Goal: Information Seeking & Learning: Learn about a topic

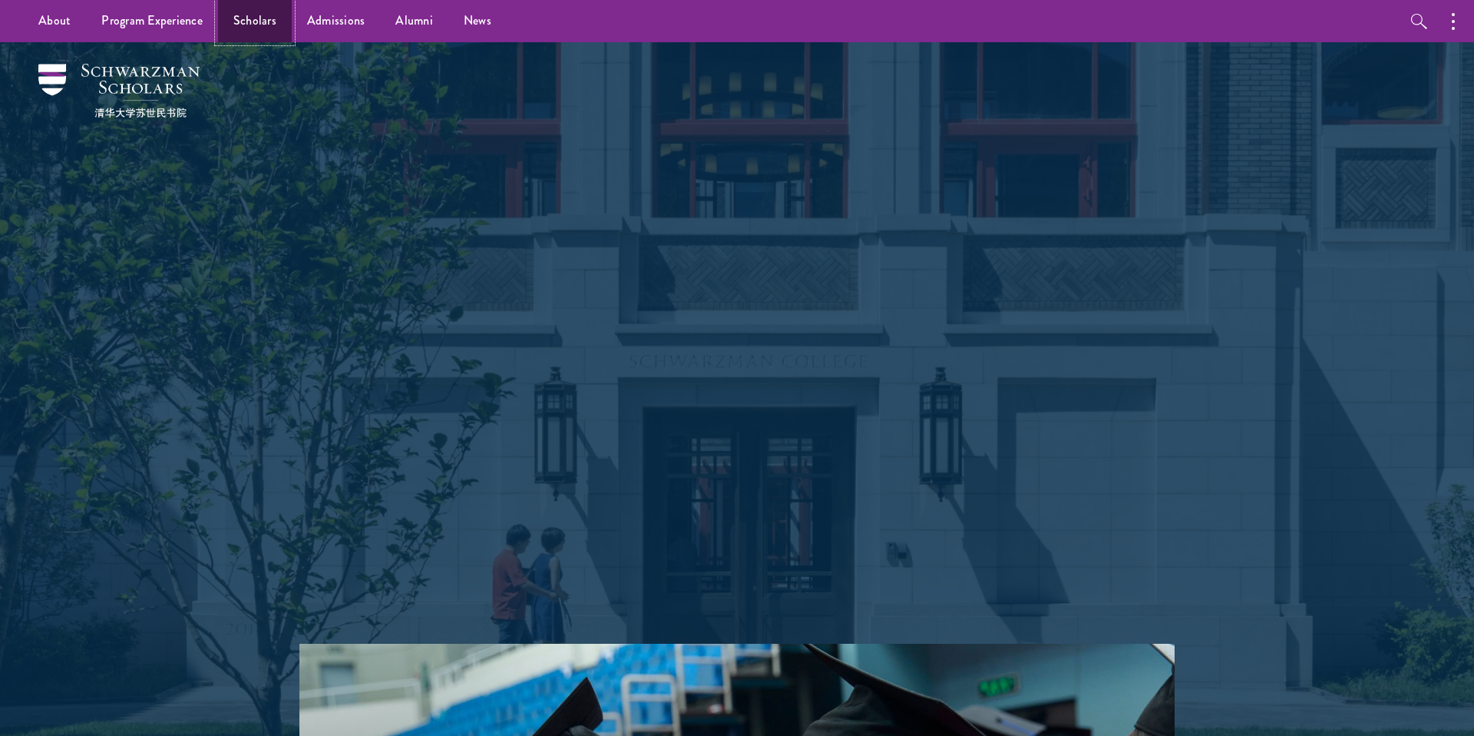
click at [260, 22] on link "Scholars" at bounding box center [255, 21] width 74 height 42
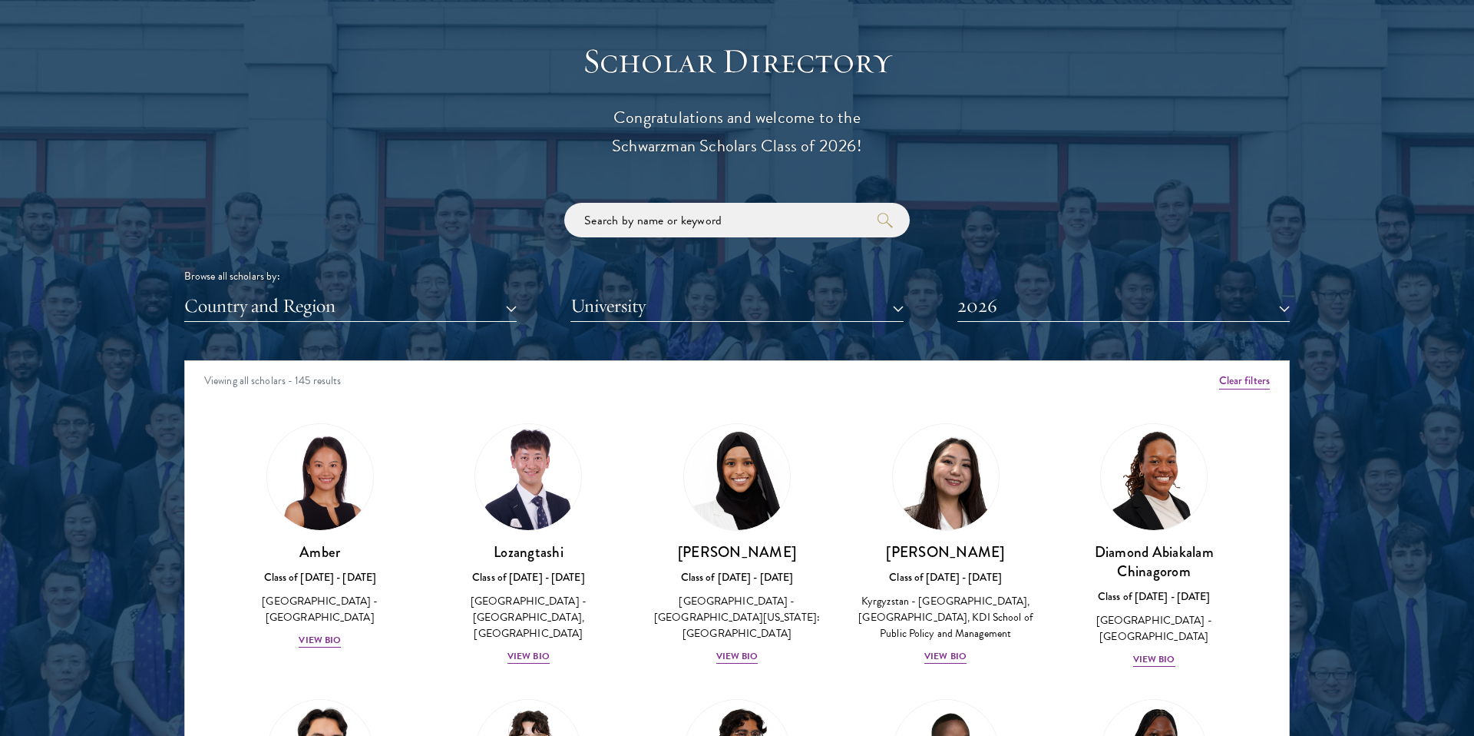
scroll to position [1679, 0]
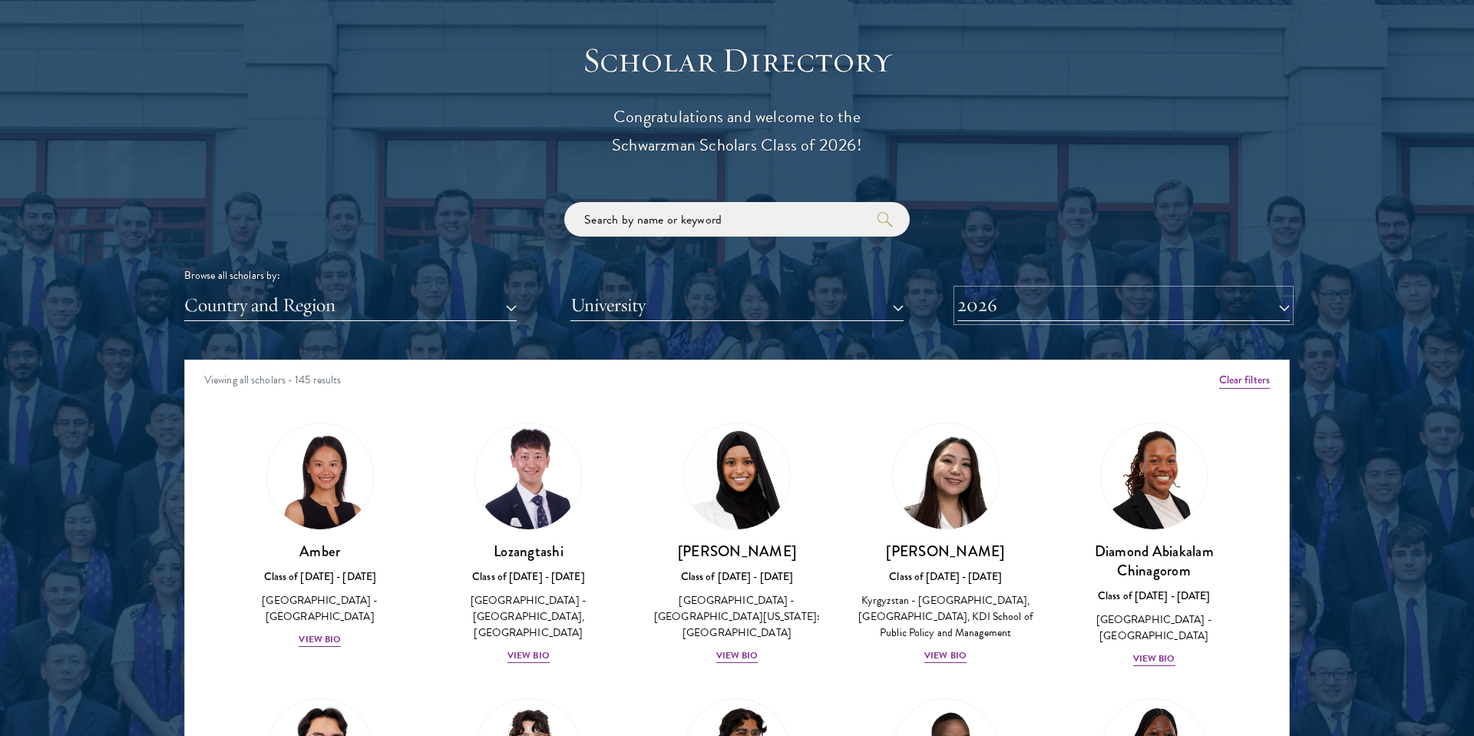
click at [1007, 298] on button "2026" at bounding box center [1124, 305] width 333 height 31
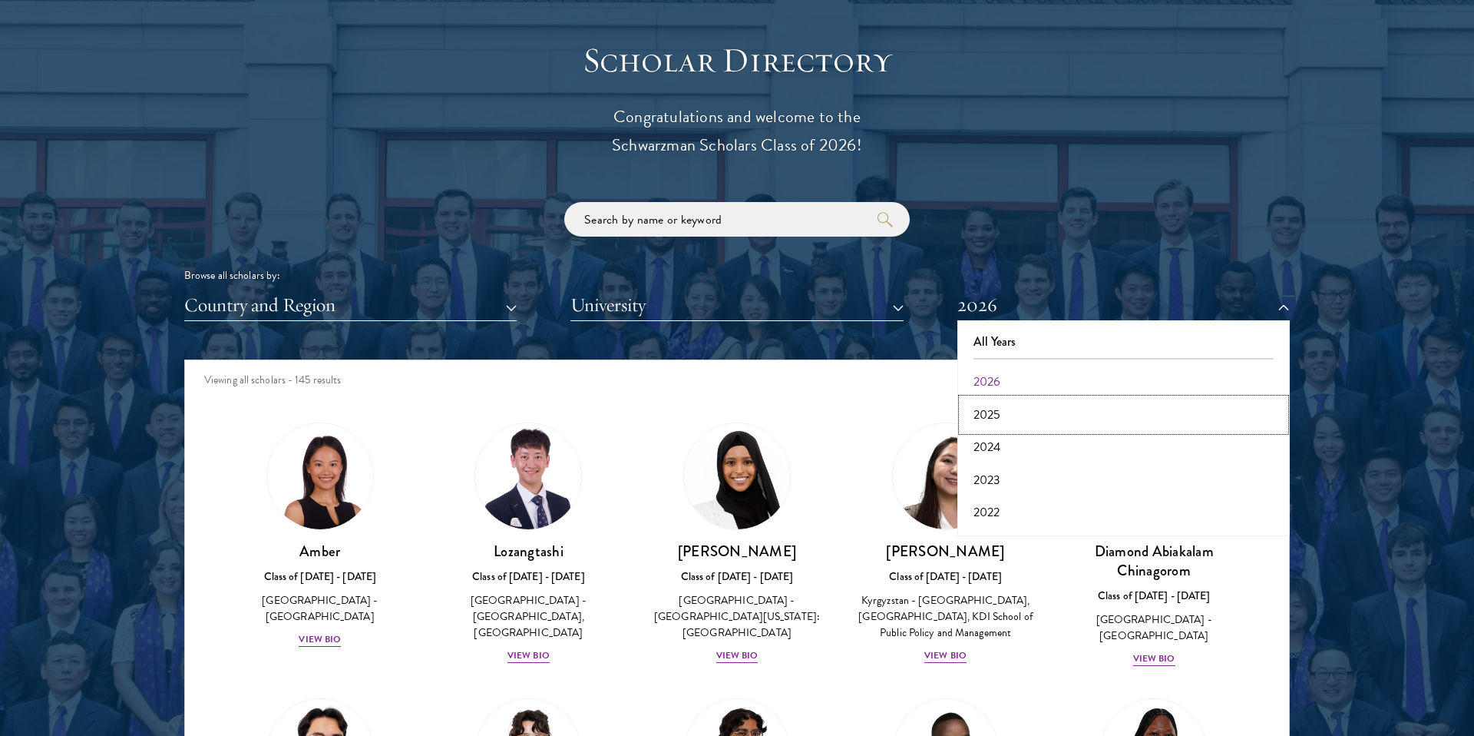
click at [1000, 405] on button "2025" at bounding box center [1123, 415] width 323 height 32
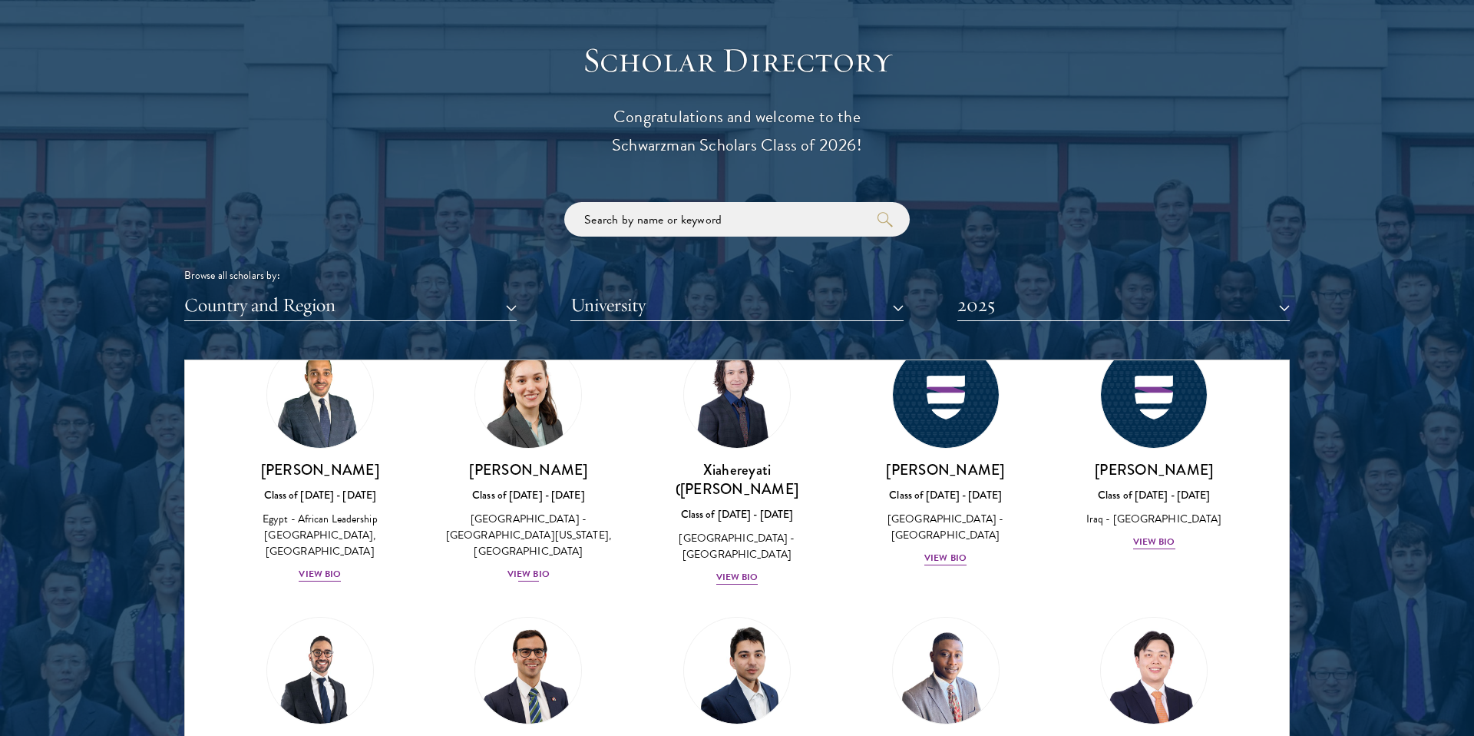
scroll to position [81, 0]
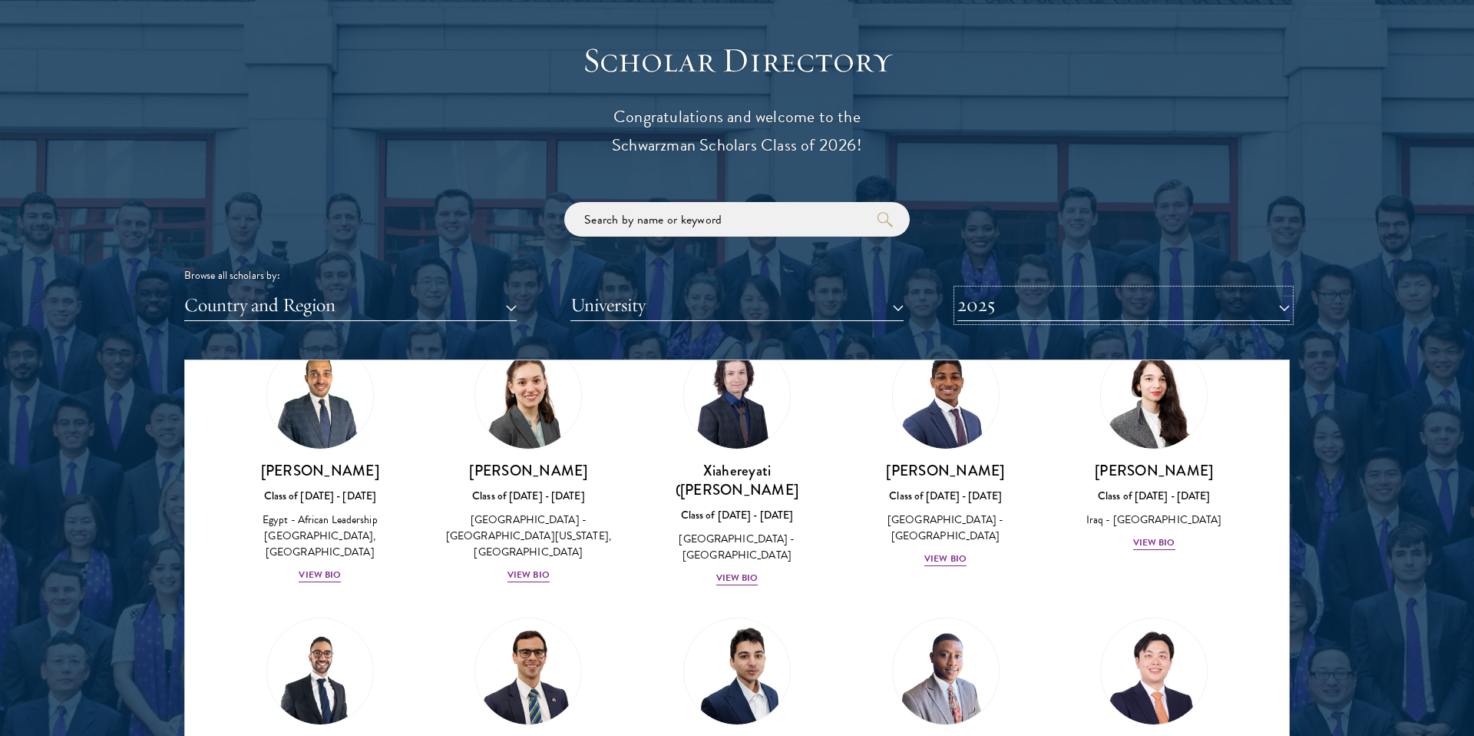
click at [1041, 306] on button "2025" at bounding box center [1124, 305] width 333 height 31
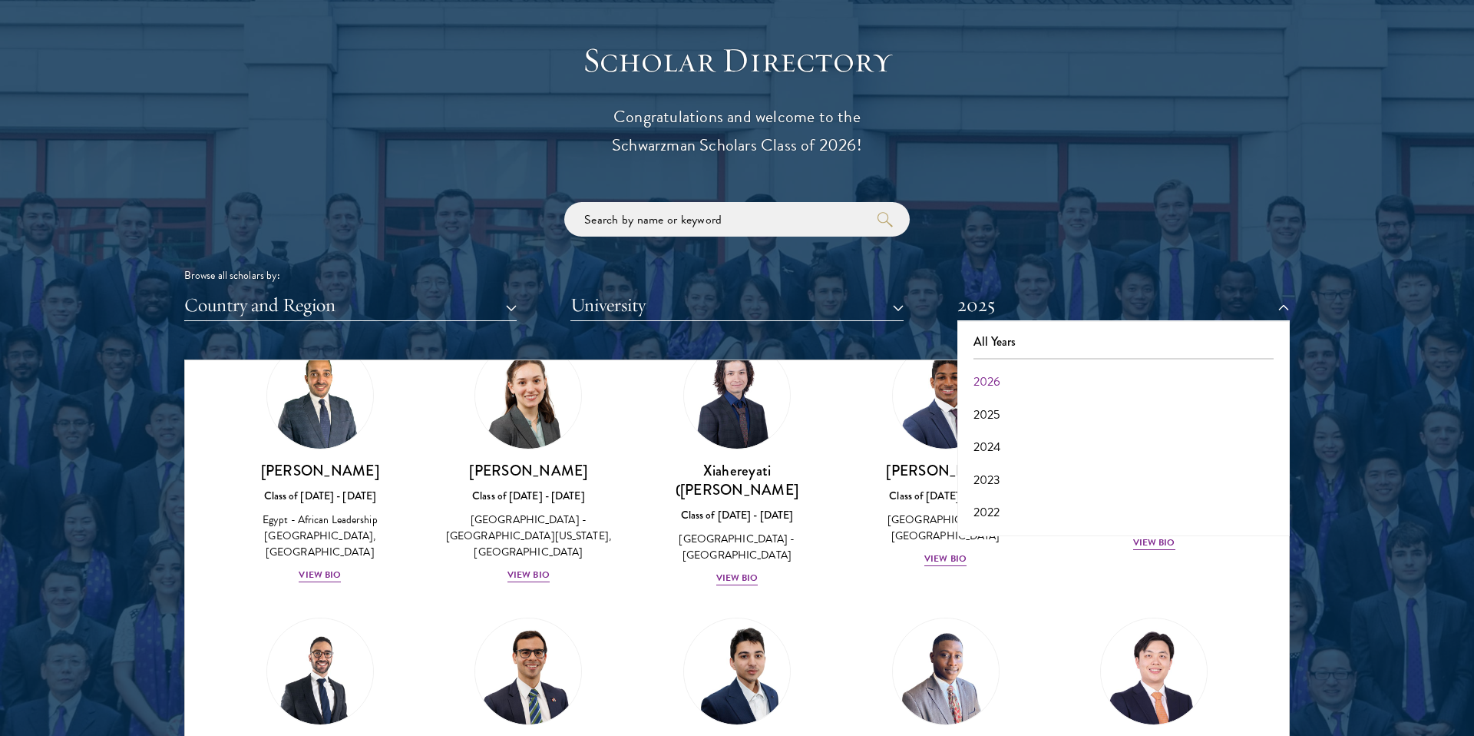
click at [118, 571] on div at bounding box center [737, 429] width 1474 height 935
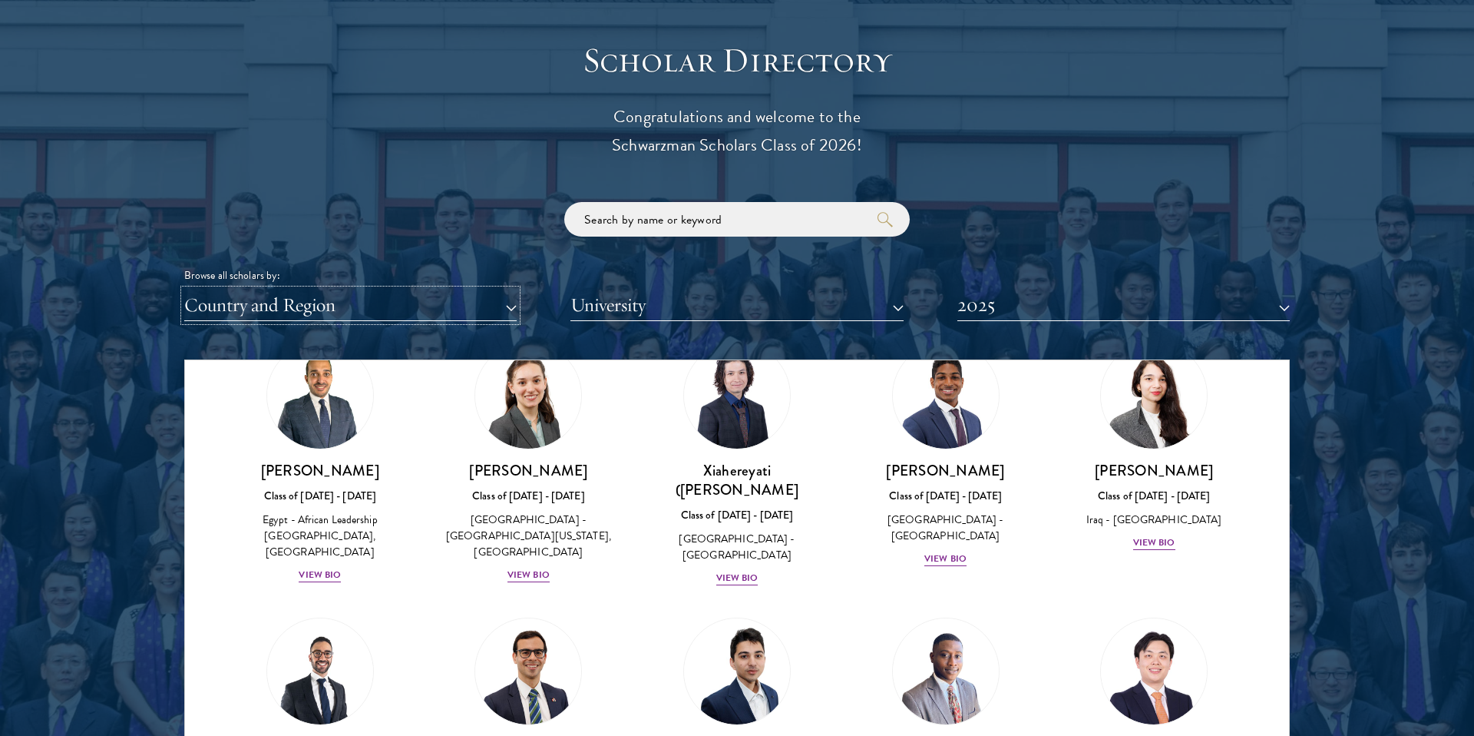
click at [465, 300] on button "Country and Region" at bounding box center [350, 305] width 333 height 31
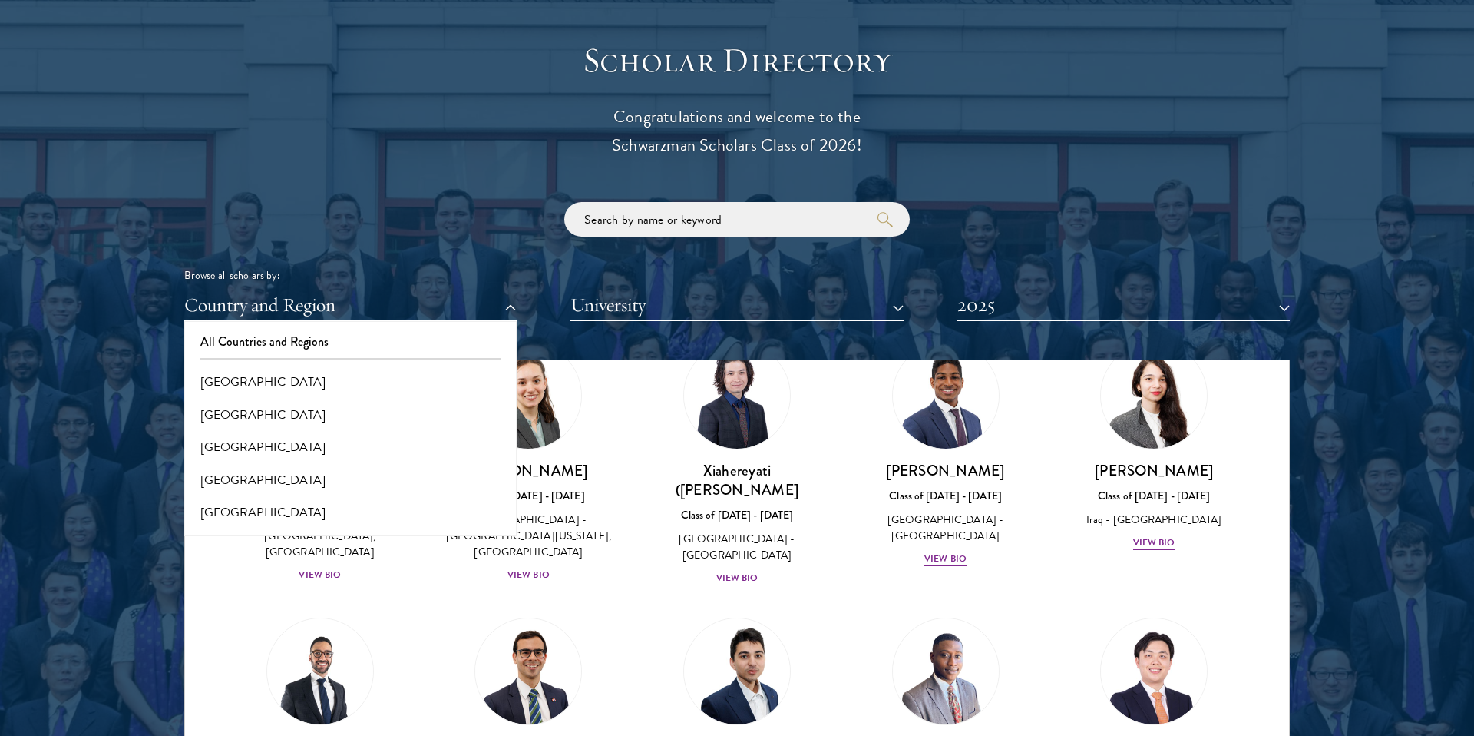
click at [94, 514] on div at bounding box center [737, 429] width 1474 height 935
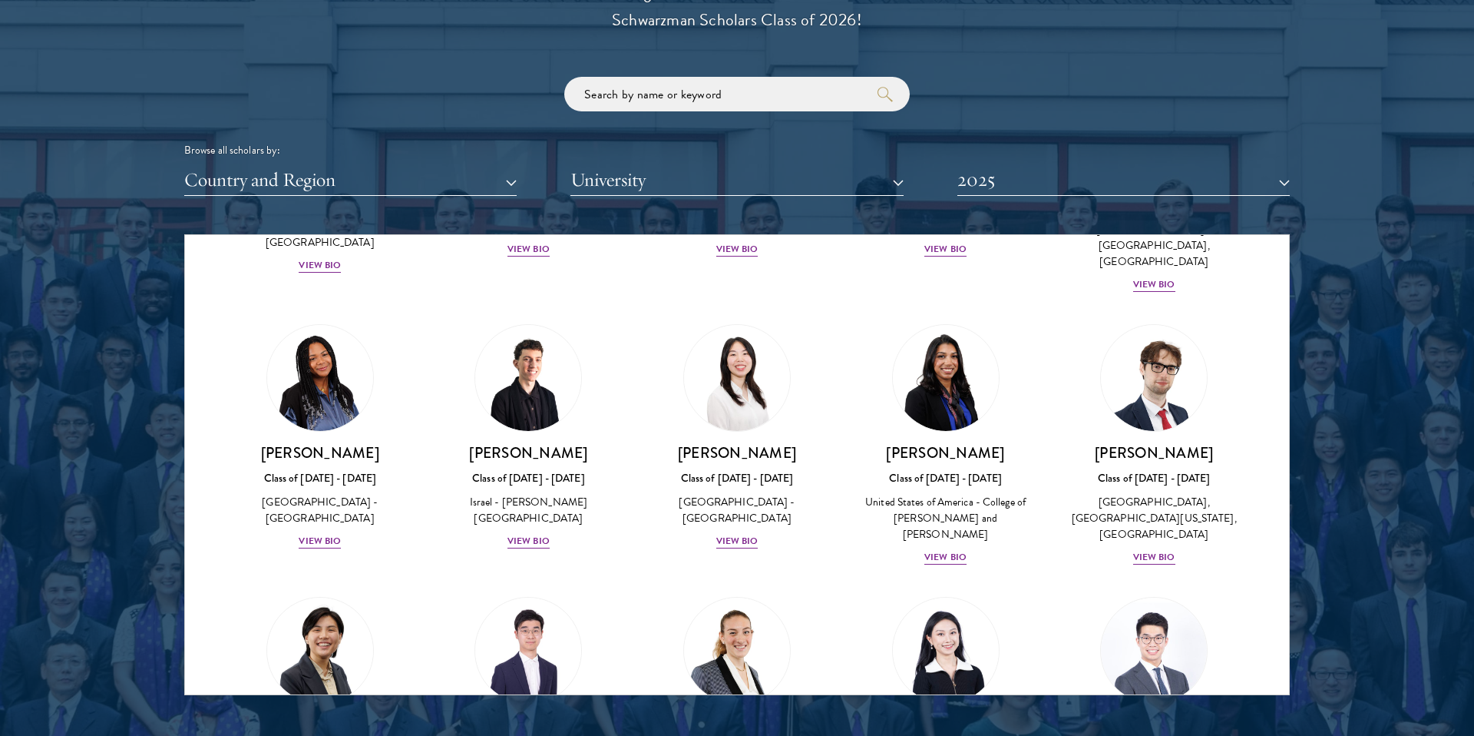
scroll to position [3144, 0]
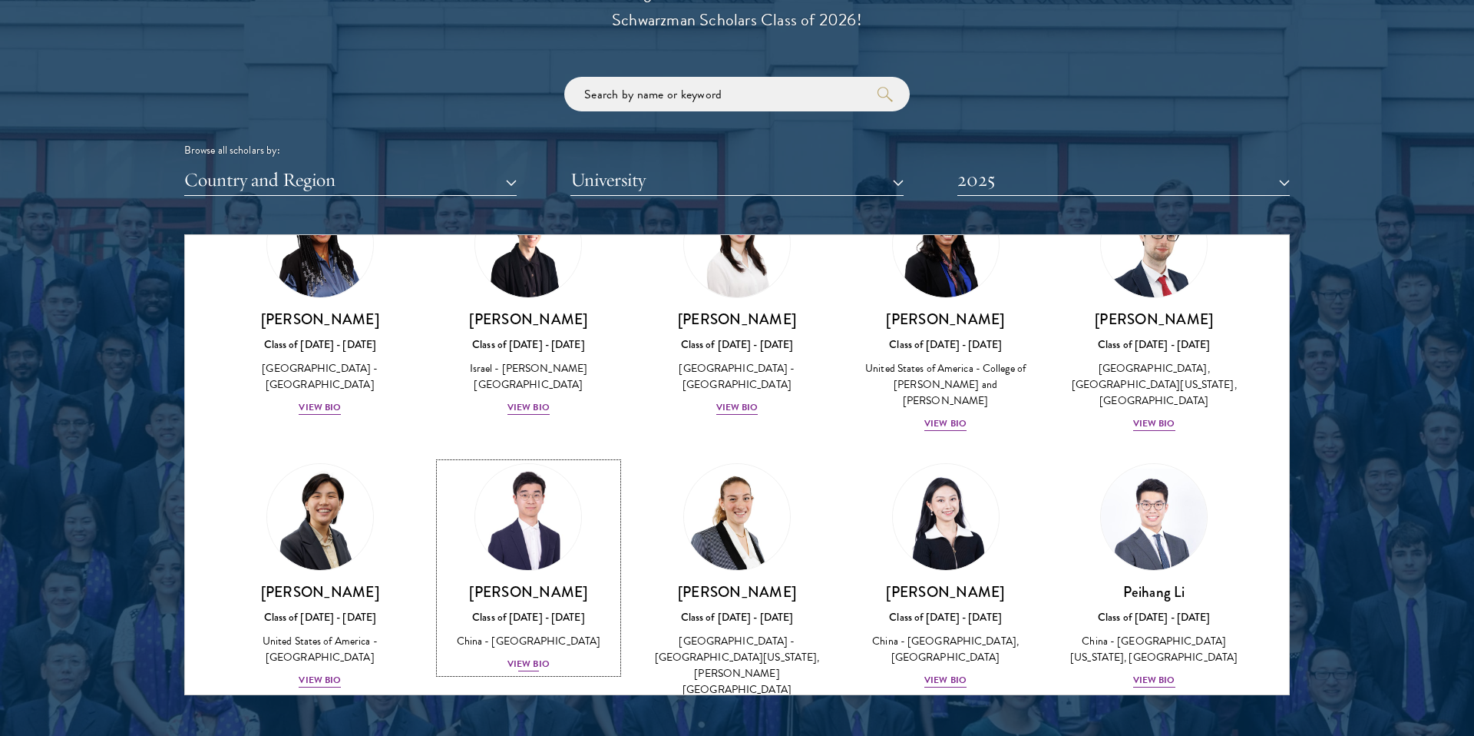
click at [525, 582] on div "Wallace Lee Class of 2024 - 2025 China - Tsinghua University View Bio" at bounding box center [529, 627] width 178 height 91
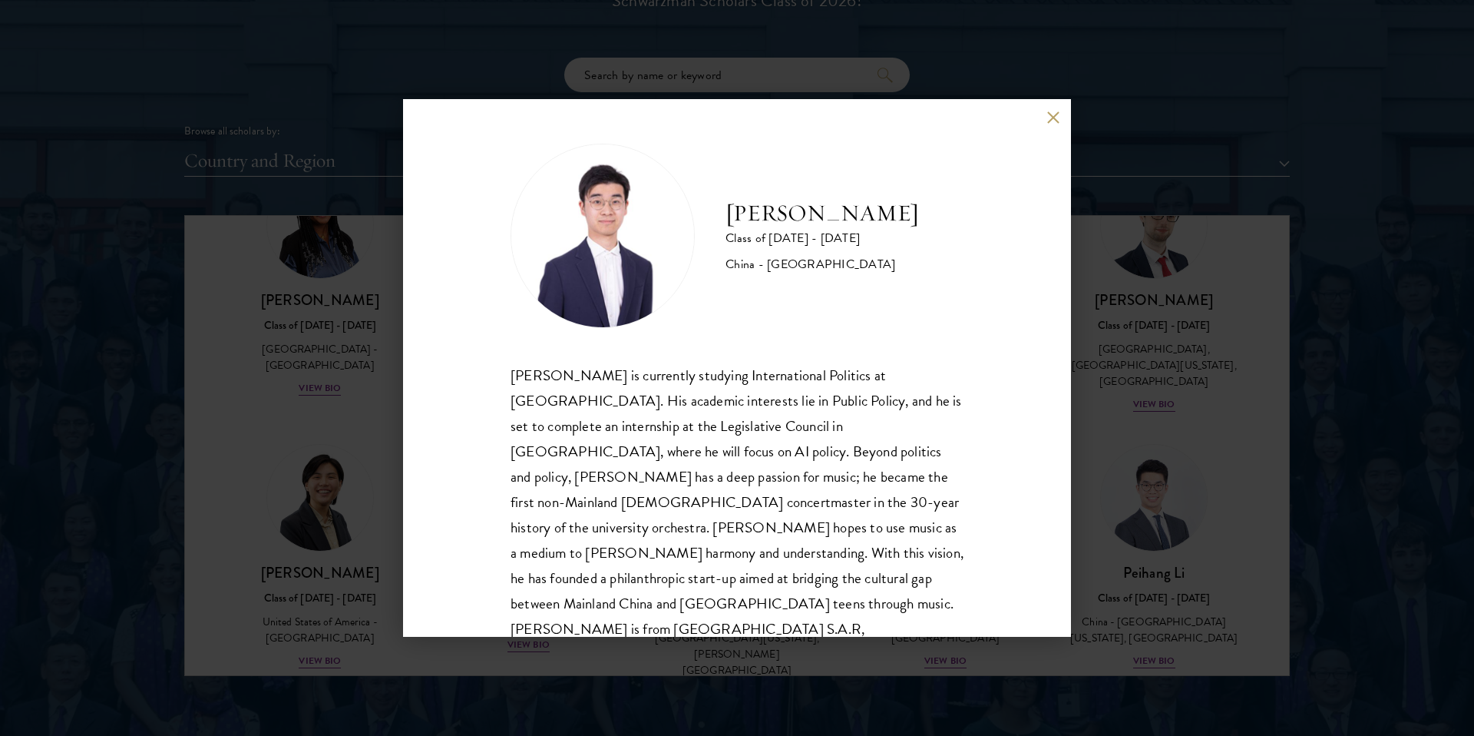
scroll to position [1832, 0]
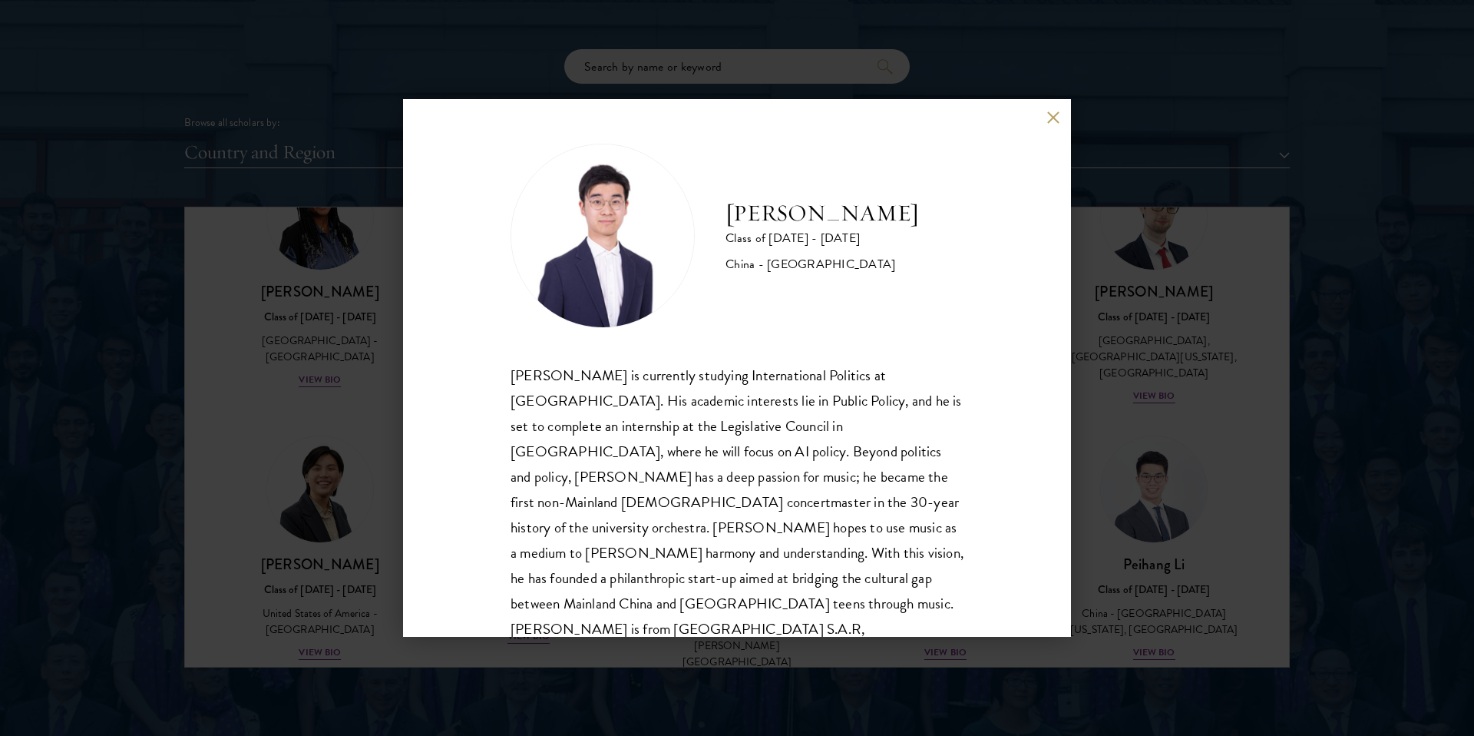
click at [833, 200] on h2 "[PERSON_NAME]" at bounding box center [823, 213] width 194 height 31
drag, startPoint x: 723, startPoint y: 214, endPoint x: 923, endPoint y: 211, distance: 200.5
click at [923, 211] on div "Wallace Lee Class of 2024 - 2025 China - Tsinghua University" at bounding box center [737, 236] width 453 height 184
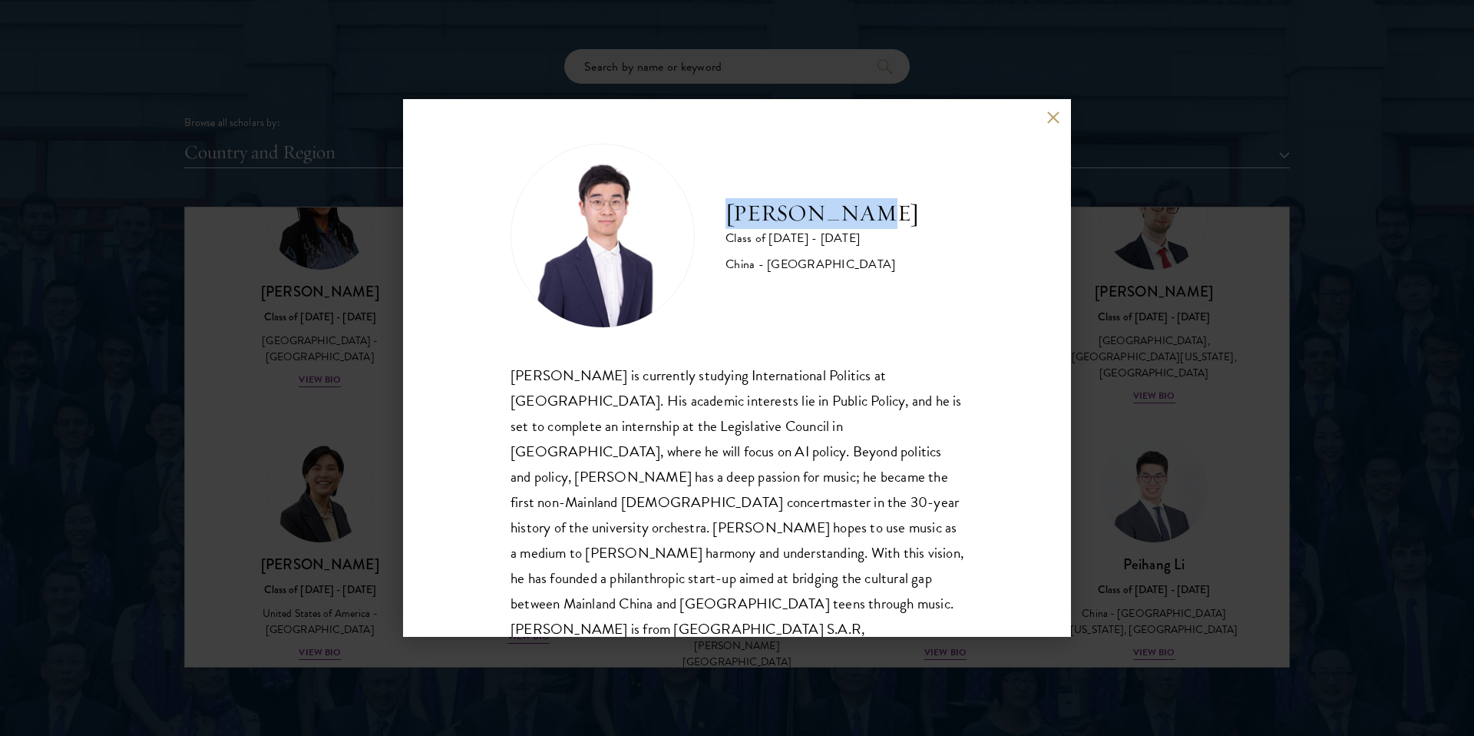
copy h2 "[PERSON_NAME]"
click at [241, 472] on div "Wallace Lee Class of 2024 - 2025 China - Tsinghua University Wallace Lee is cur…" at bounding box center [737, 368] width 1474 height 736
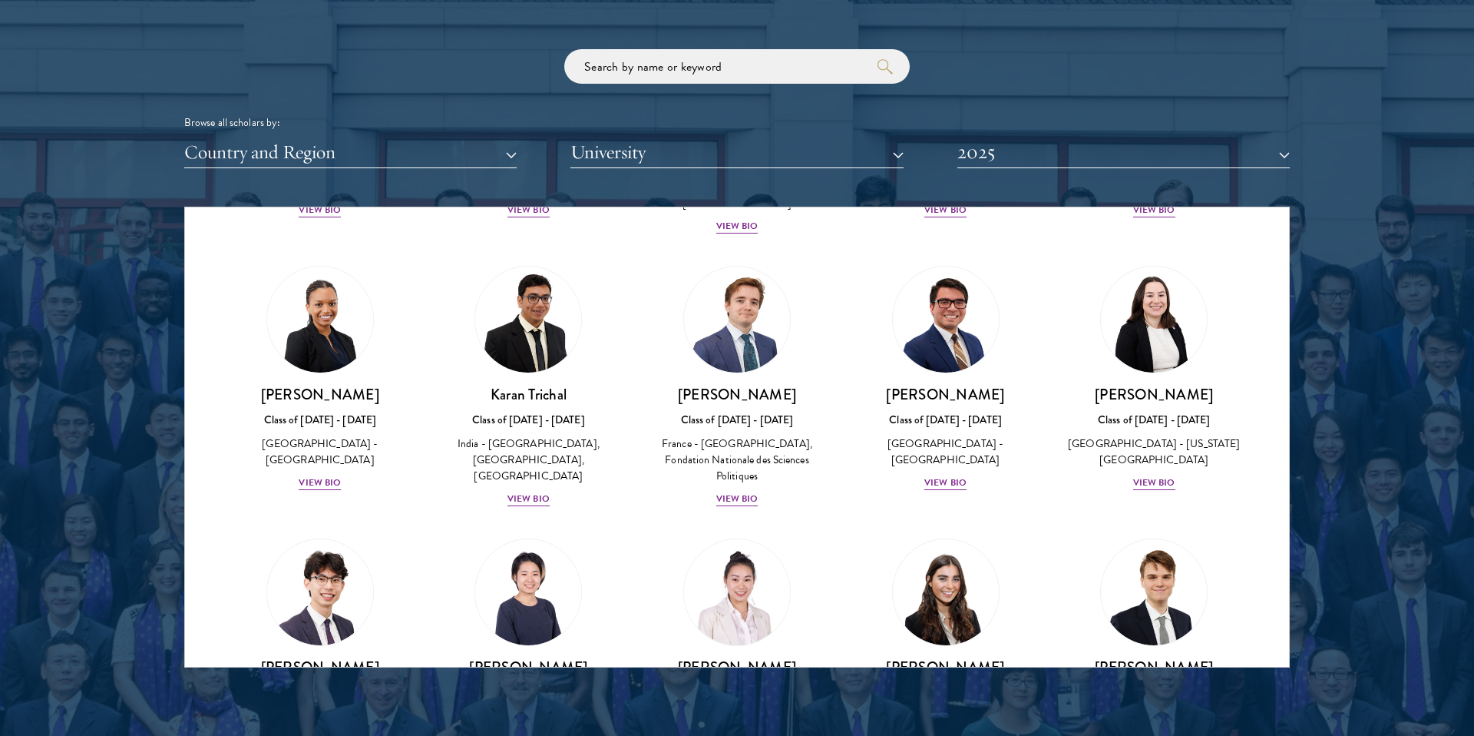
scroll to position [6319, 0]
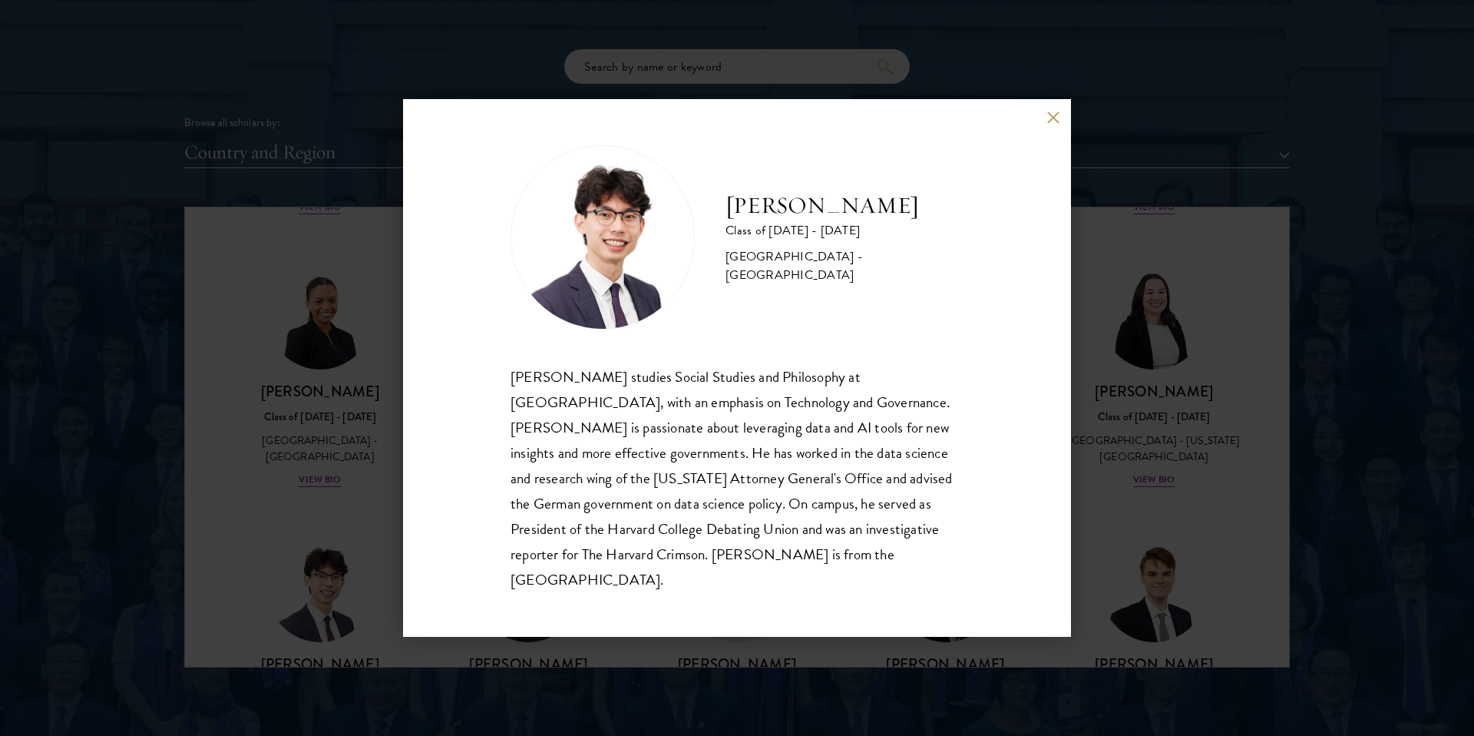
click at [371, 469] on div "Andy Wang Class of 2024 - 2025 United States of America - Harvard University An…" at bounding box center [737, 368] width 1474 height 736
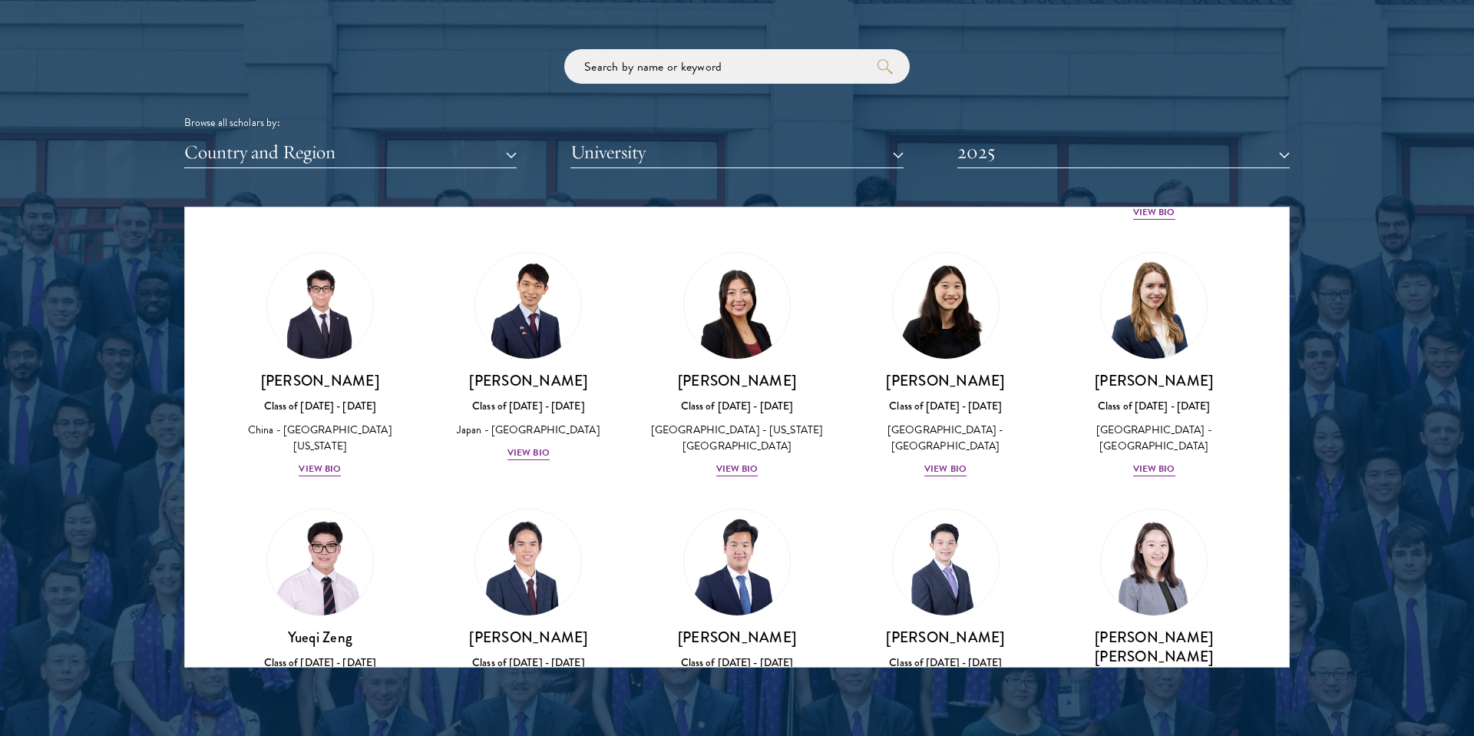
scroll to position [7152, 0]
